Goal: Use online tool/utility: Utilize a website feature to perform a specific function

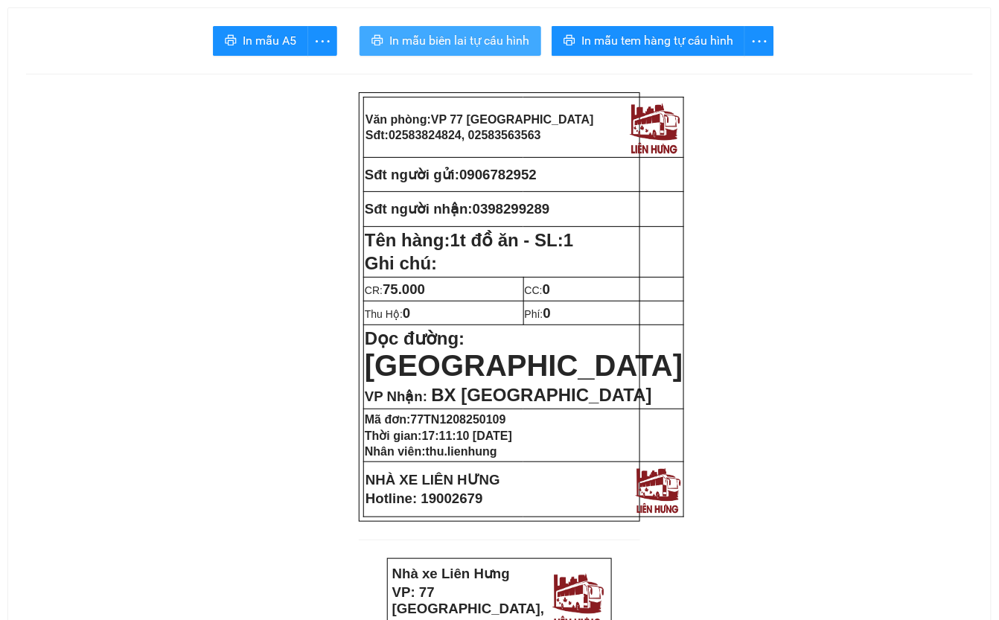
click at [488, 40] on span "In mẫu biên lai tự cấu hình" at bounding box center [459, 40] width 140 height 19
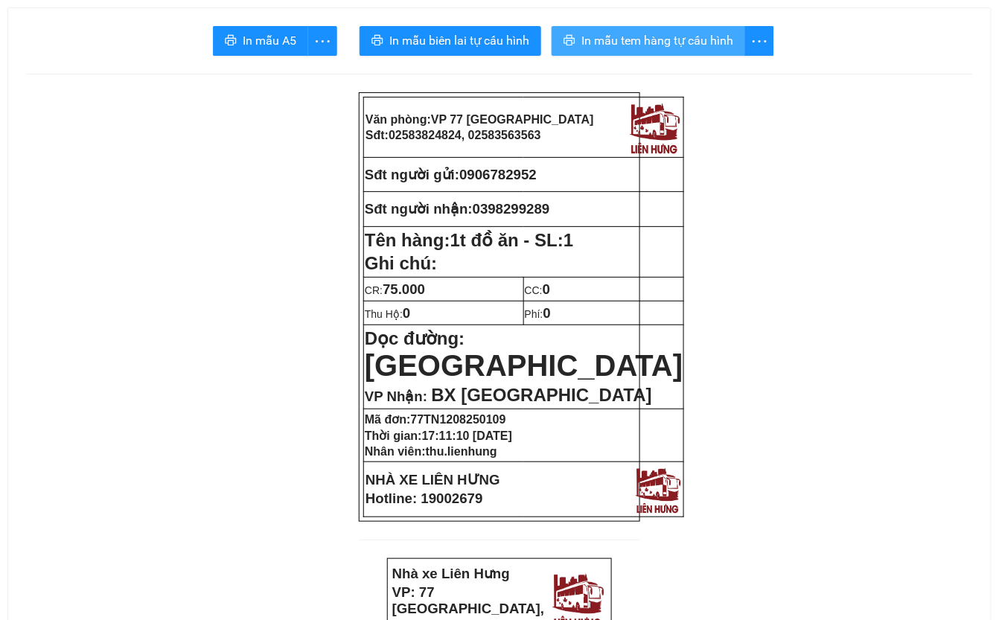
click at [736, 40] on button "In mẫu tem hàng tự cấu hình" at bounding box center [649, 41] width 194 height 30
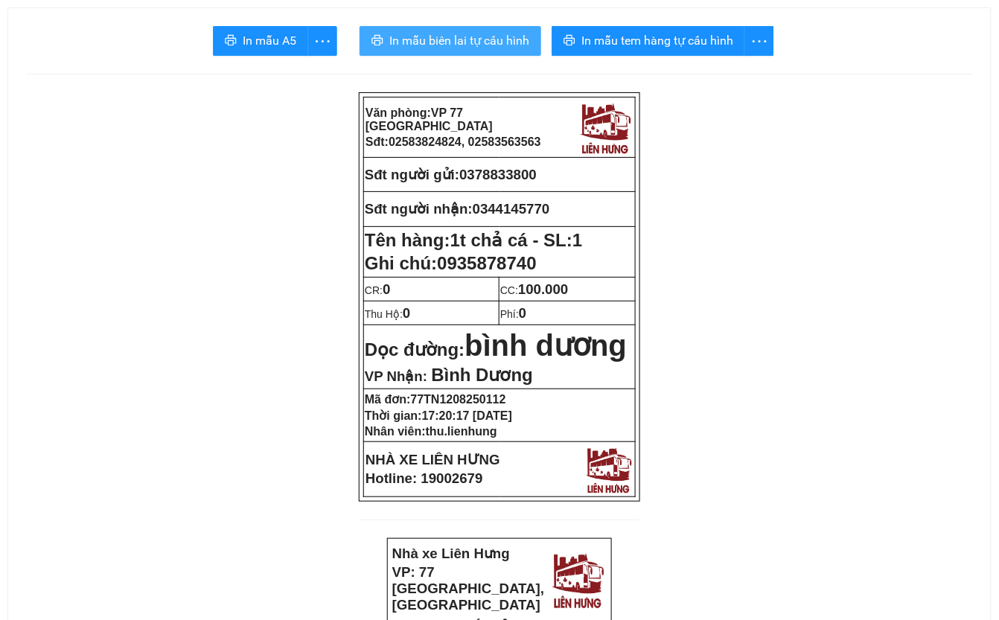
click at [461, 37] on span "In mẫu biên lai tự cấu hình" at bounding box center [459, 40] width 140 height 19
click at [474, 45] on span "In mẫu biên lai tự cấu hình" at bounding box center [459, 40] width 140 height 19
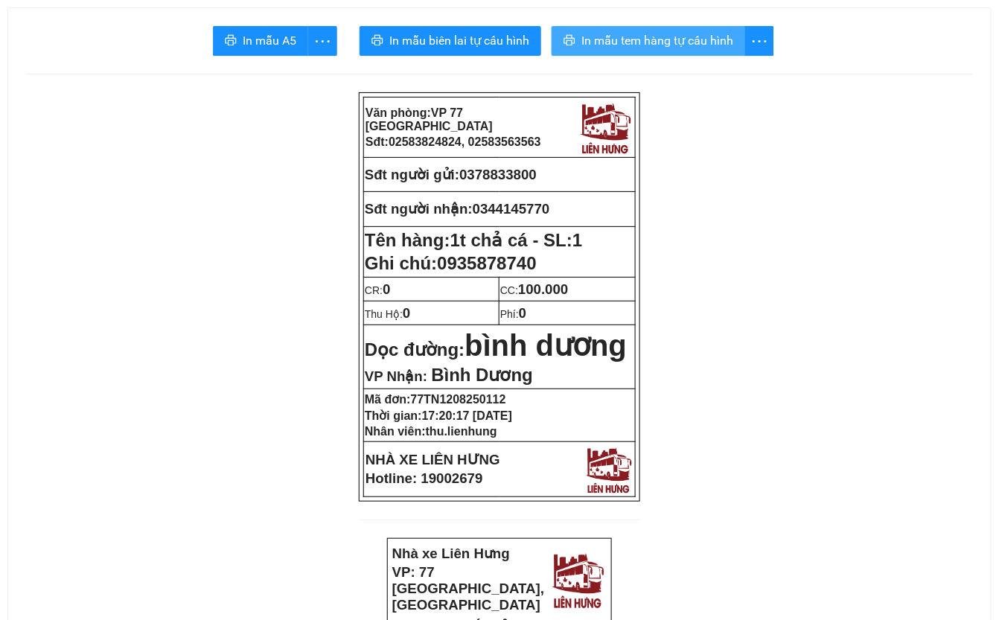
click at [703, 46] on span "In mẫu tem hàng tự cấu hình" at bounding box center [657, 40] width 152 height 19
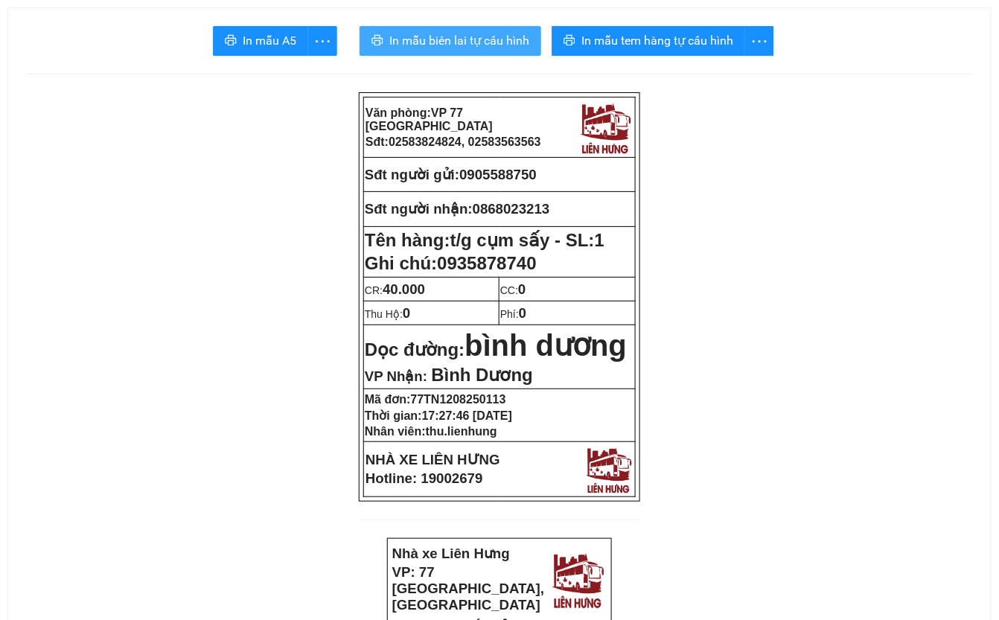
click at [439, 39] on span "In mẫu biên lai tự cấu hình" at bounding box center [459, 40] width 140 height 19
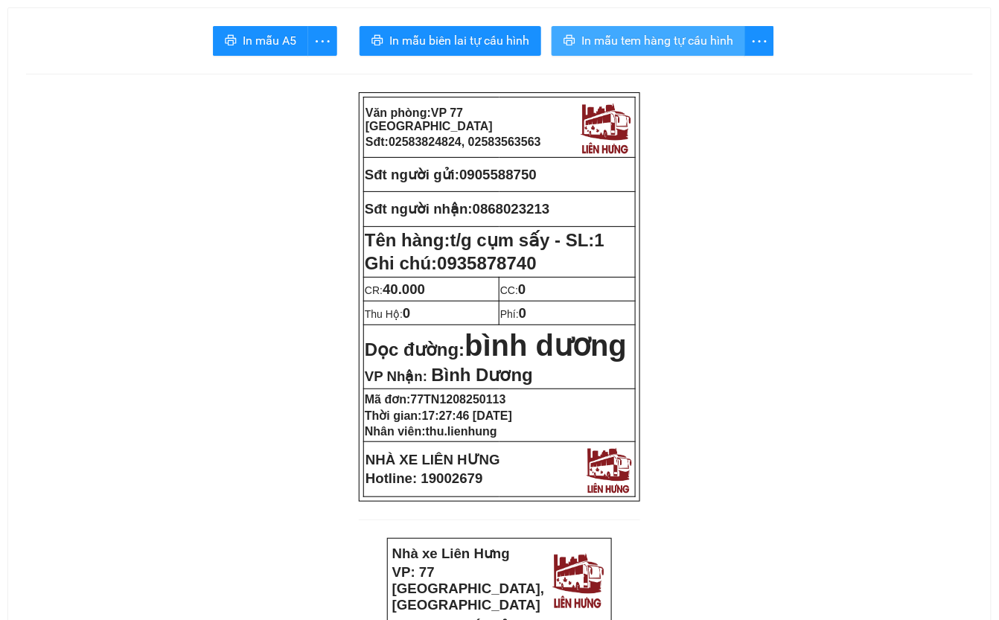
click at [640, 39] on span "In mẫu tem hàng tự cấu hình" at bounding box center [657, 40] width 152 height 19
